Goal: Use online tool/utility

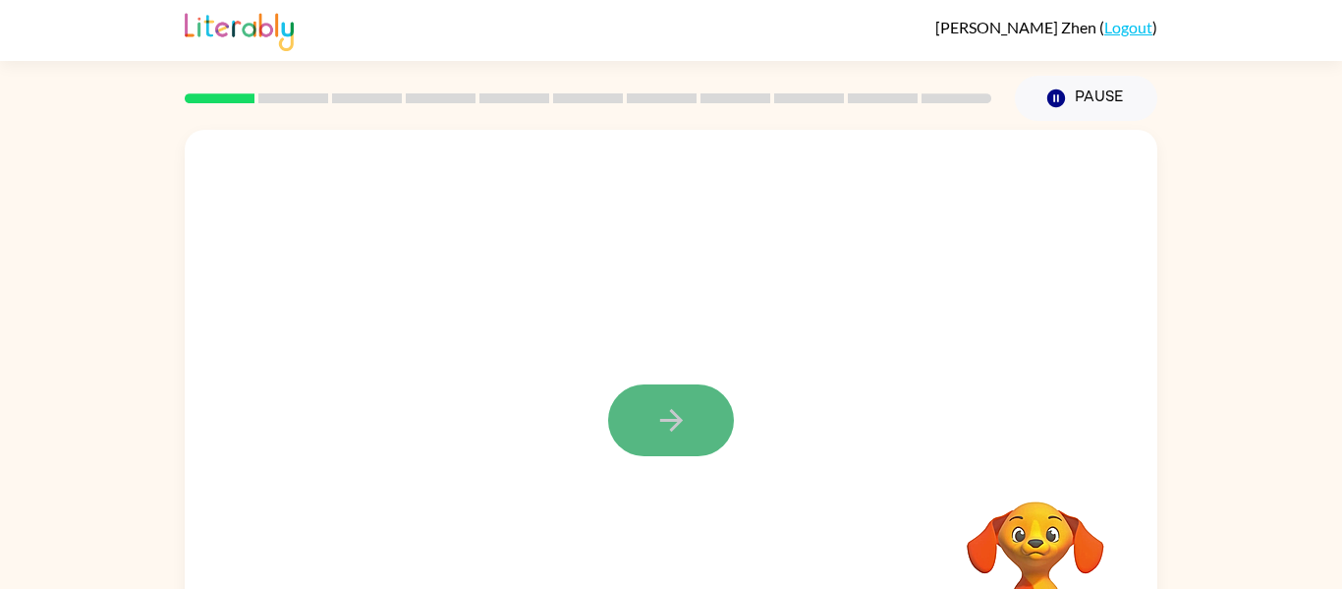
click at [676, 446] on button "button" at bounding box center [671, 420] width 126 height 72
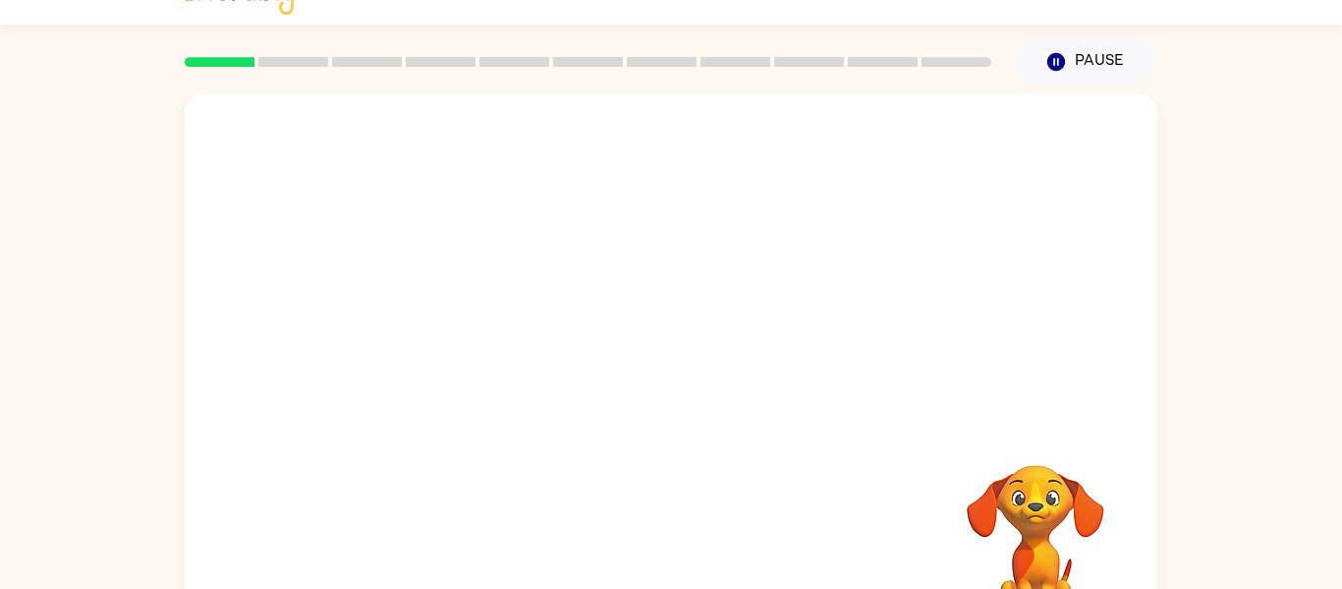
scroll to position [39, 0]
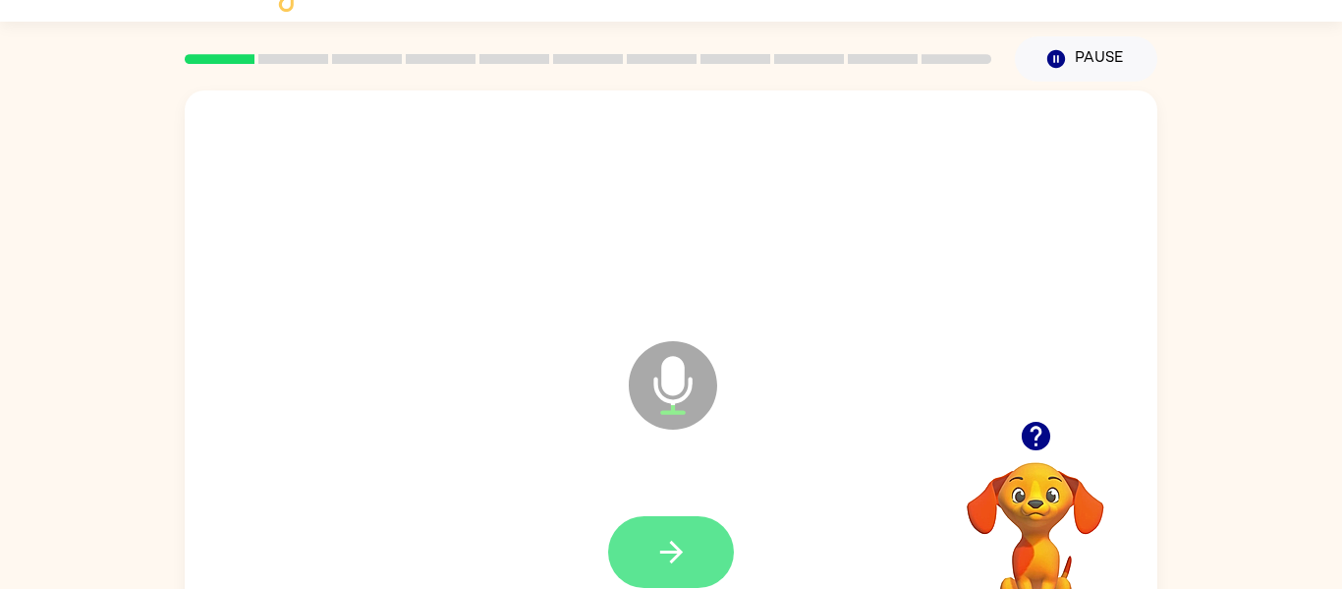
click at [664, 568] on icon "button" at bounding box center [671, 552] width 34 height 34
click at [691, 550] on button "button" at bounding box center [671, 552] width 126 height 72
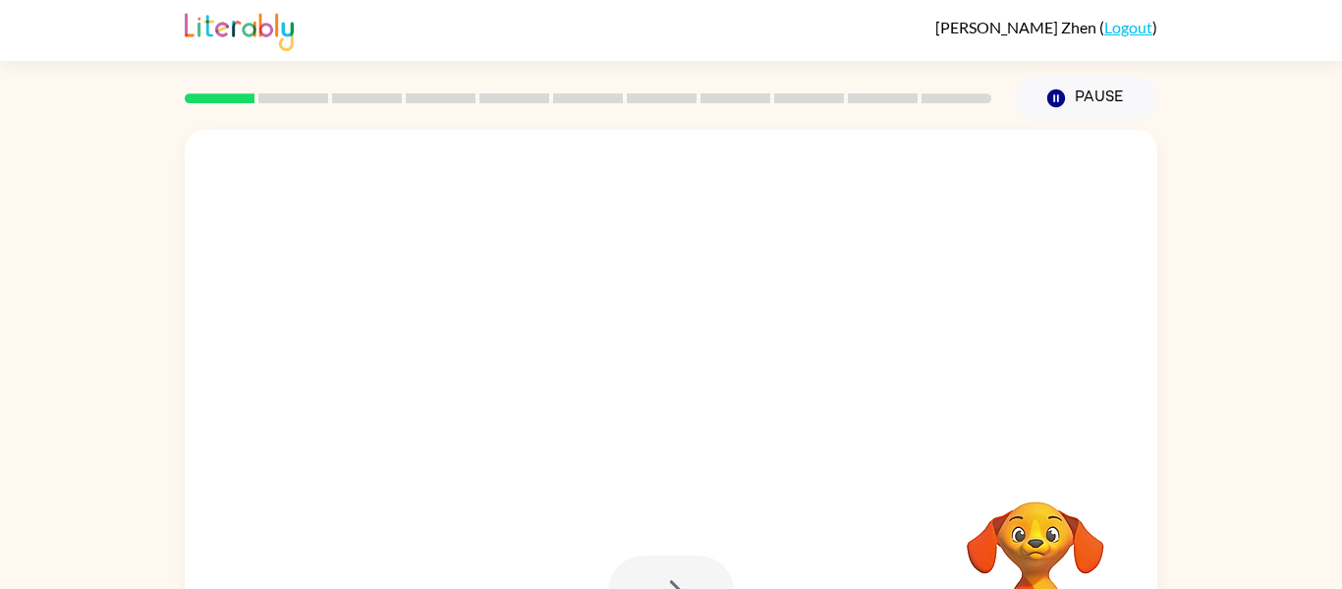
scroll to position [102, 0]
